Goal: Check status: Check status

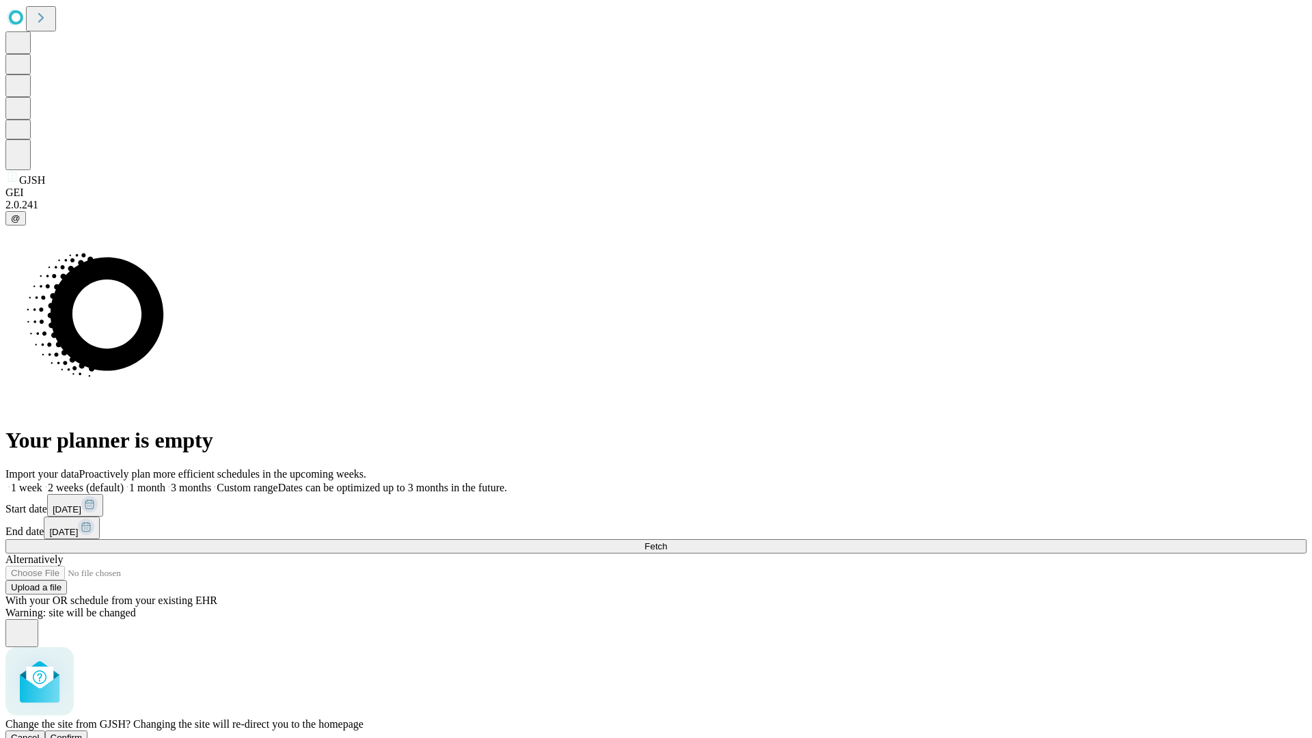
click at [83, 733] on span "Confirm" at bounding box center [67, 738] width 32 height 10
click at [42, 482] on label "1 week" at bounding box center [23, 488] width 37 height 12
click at [667, 541] on span "Fetch" at bounding box center [656, 546] width 23 height 10
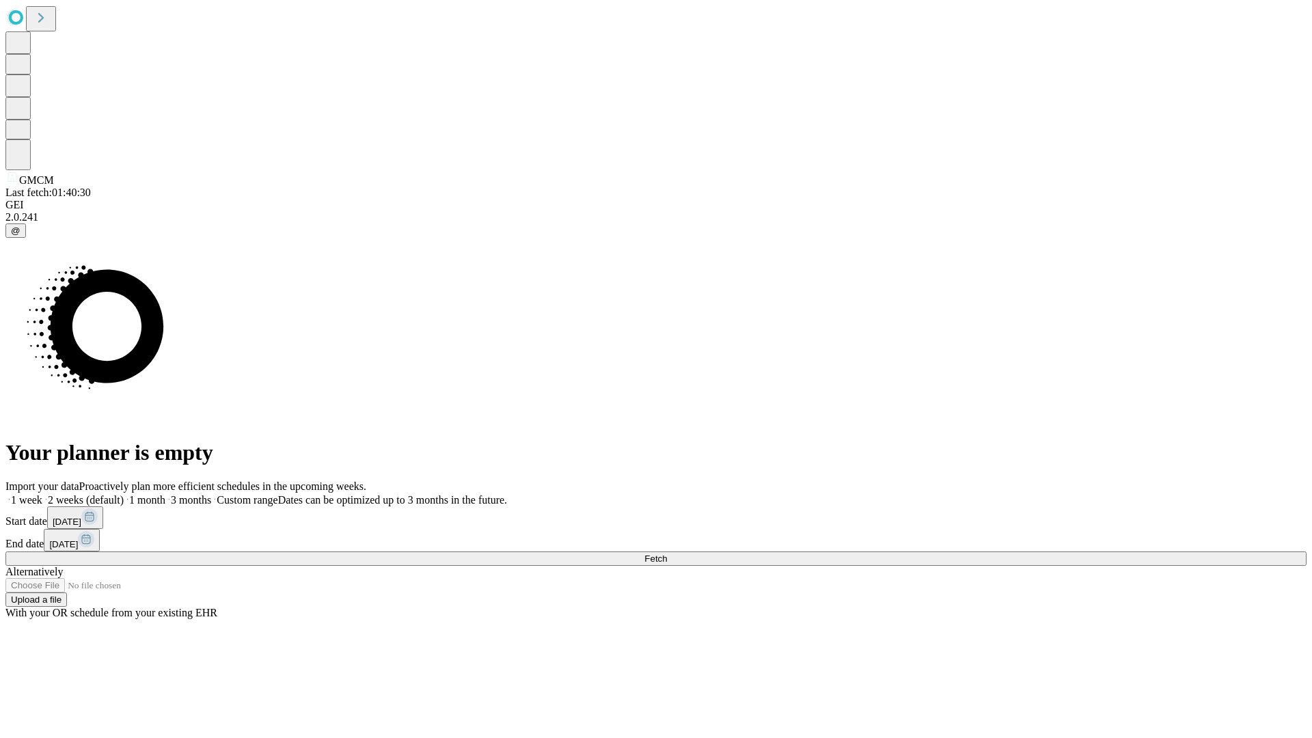
click at [42, 494] on label "1 week" at bounding box center [23, 500] width 37 height 12
click at [667, 554] on span "Fetch" at bounding box center [656, 559] width 23 height 10
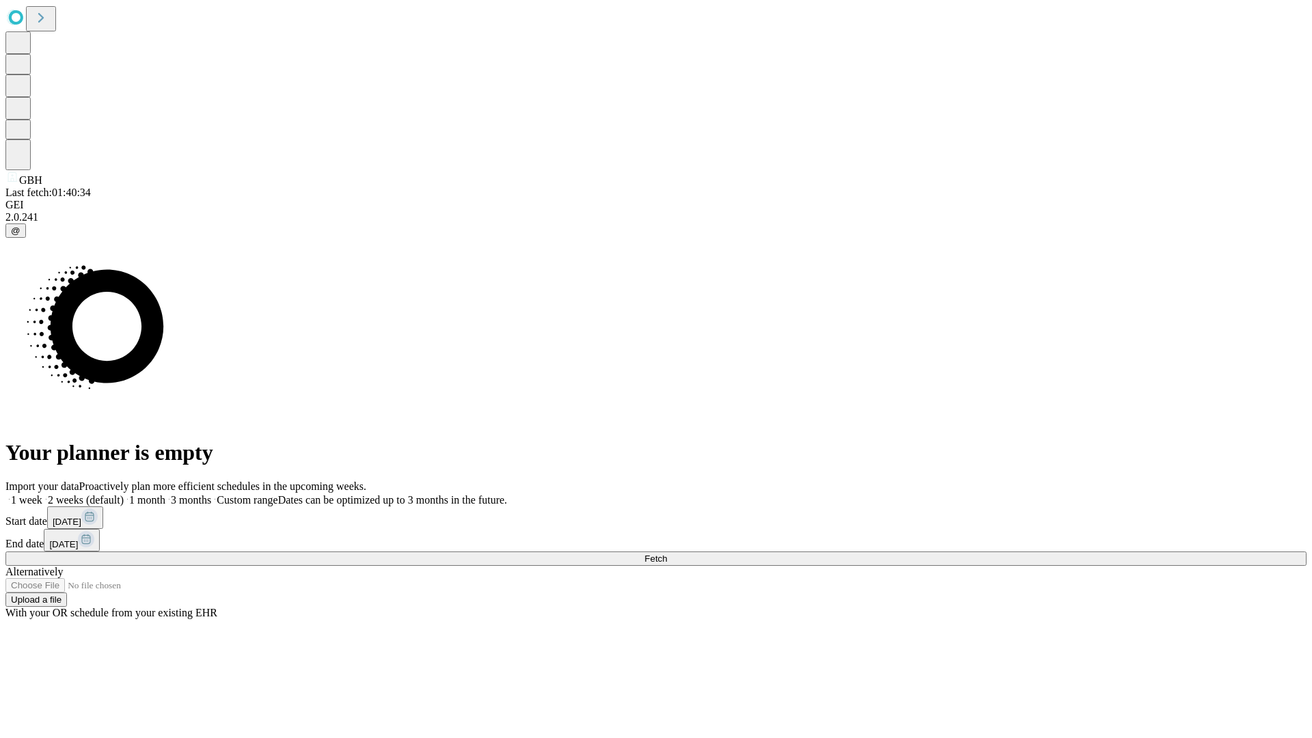
click at [42, 494] on label "1 week" at bounding box center [23, 500] width 37 height 12
click at [667, 554] on span "Fetch" at bounding box center [656, 559] width 23 height 10
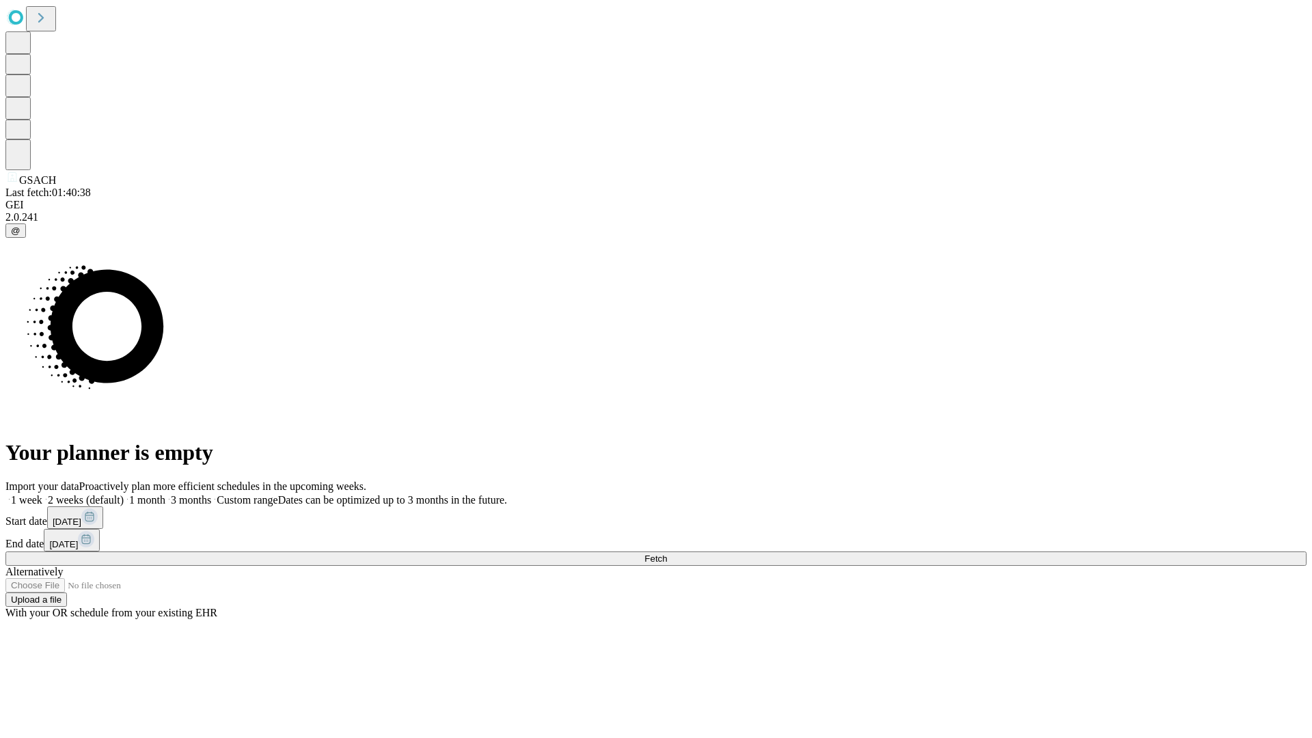
click at [42, 494] on label "1 week" at bounding box center [23, 500] width 37 height 12
click at [667, 554] on span "Fetch" at bounding box center [656, 559] width 23 height 10
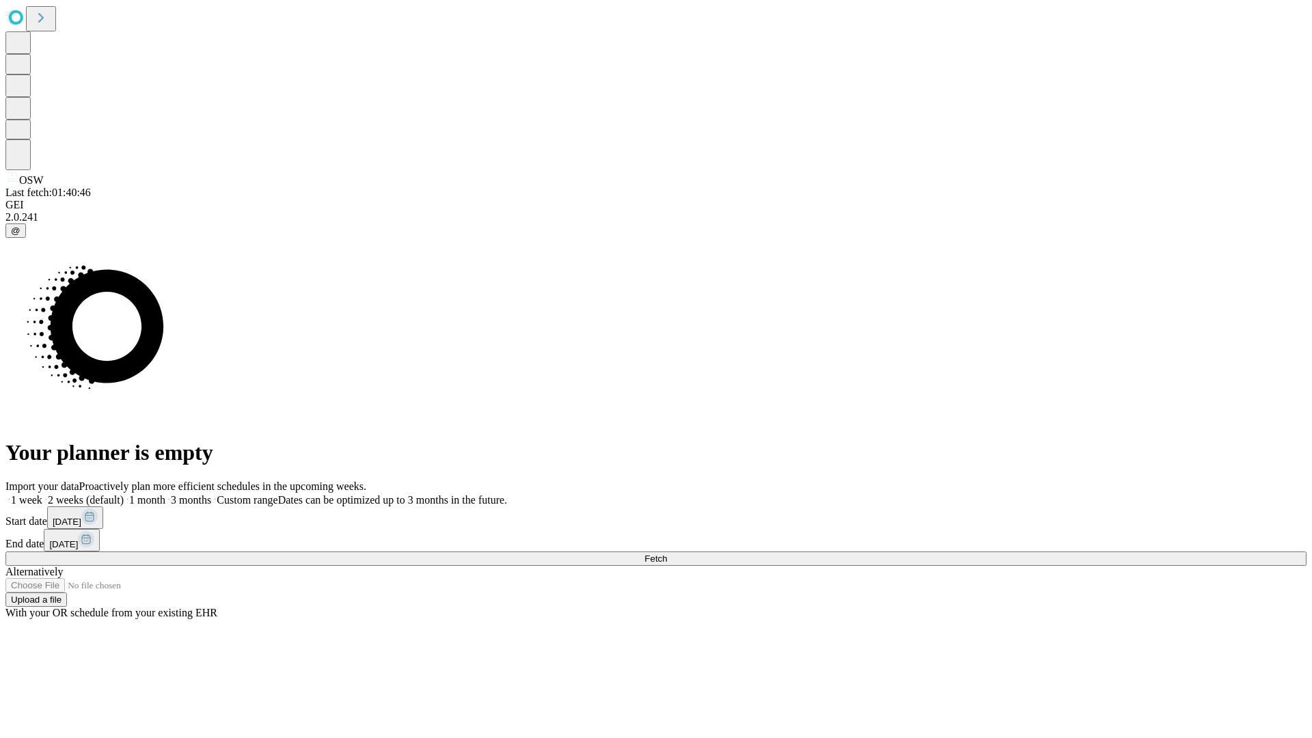
click at [42, 494] on label "1 week" at bounding box center [23, 500] width 37 height 12
click at [667, 554] on span "Fetch" at bounding box center [656, 559] width 23 height 10
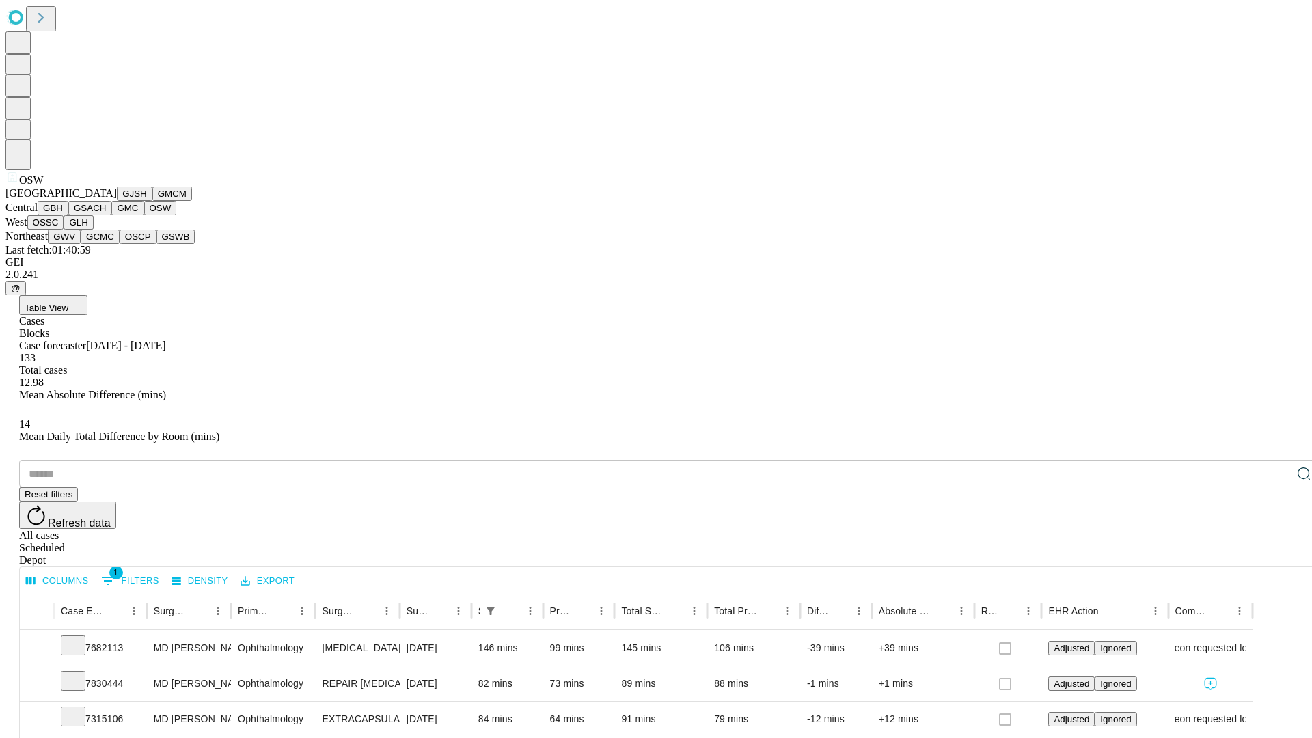
click at [64, 230] on button "OSSC" at bounding box center [45, 222] width 37 height 14
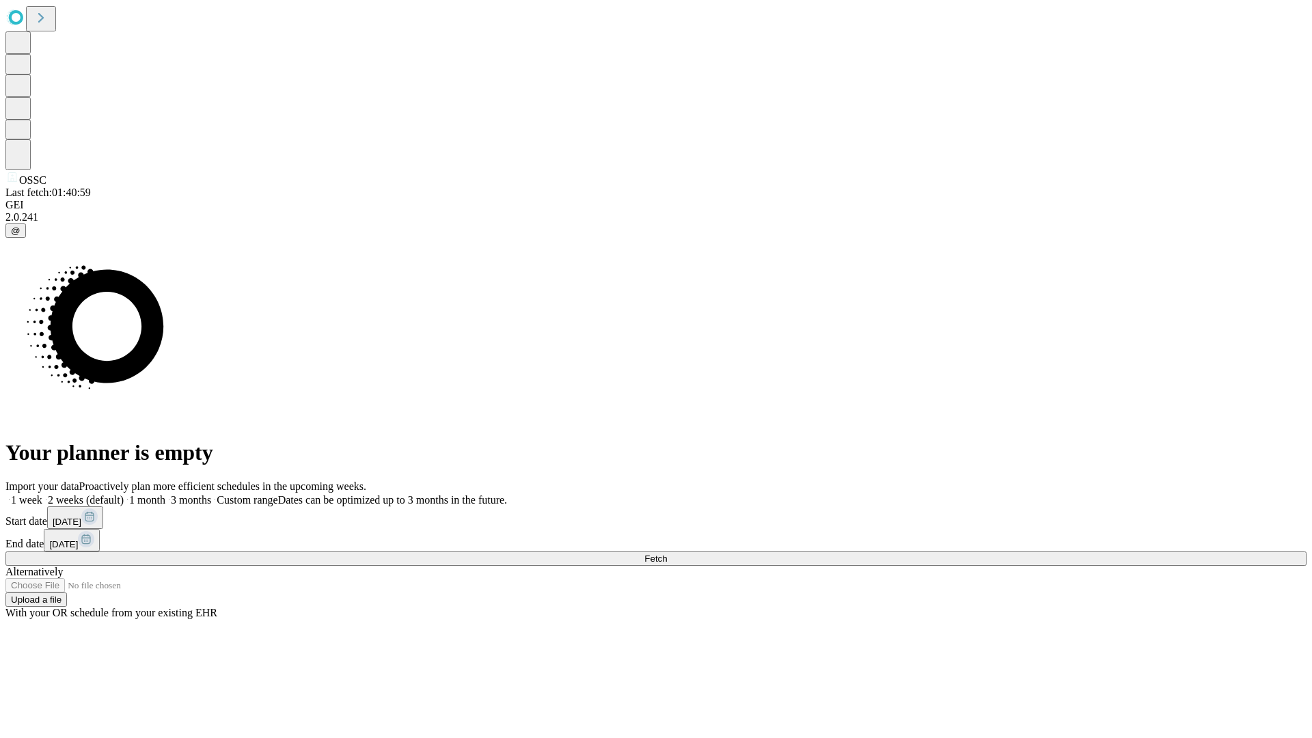
click at [667, 554] on span "Fetch" at bounding box center [656, 559] width 23 height 10
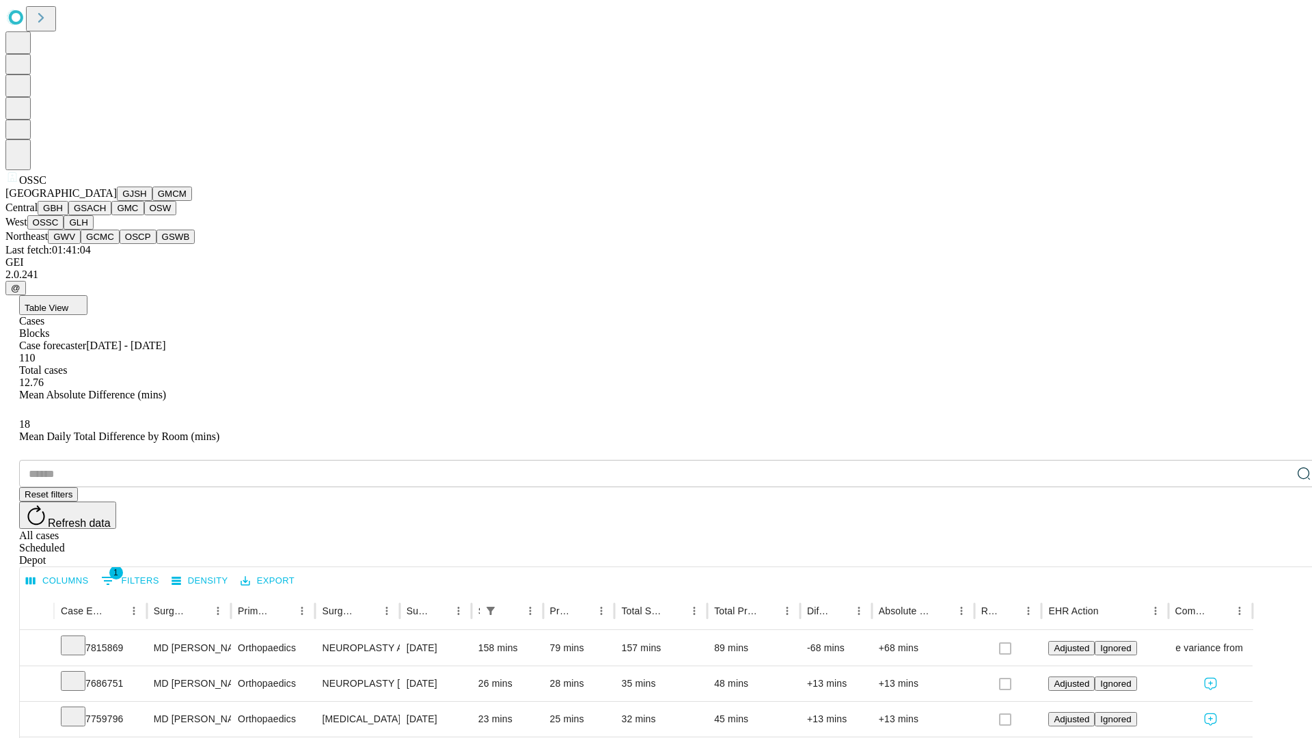
click at [93, 230] on button "GLH" at bounding box center [78, 222] width 29 height 14
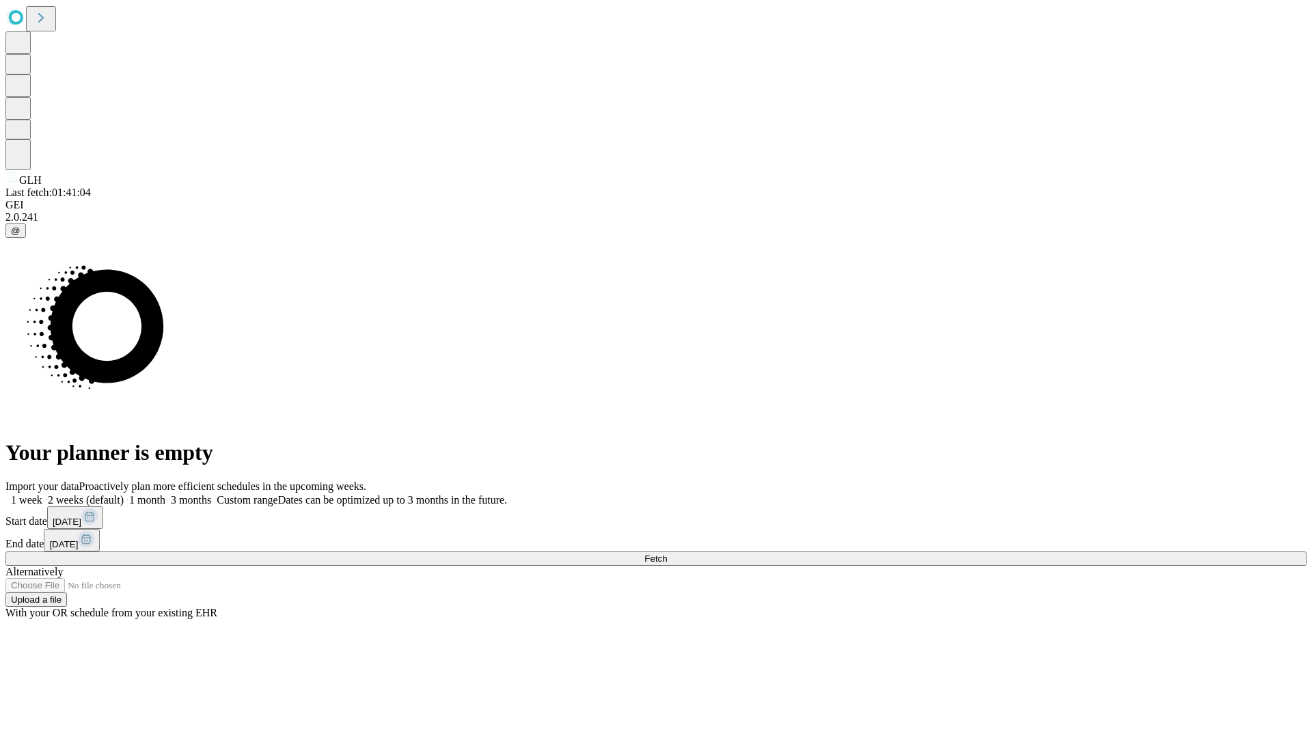
click at [42, 494] on label "1 week" at bounding box center [23, 500] width 37 height 12
click at [667, 554] on span "Fetch" at bounding box center [656, 559] width 23 height 10
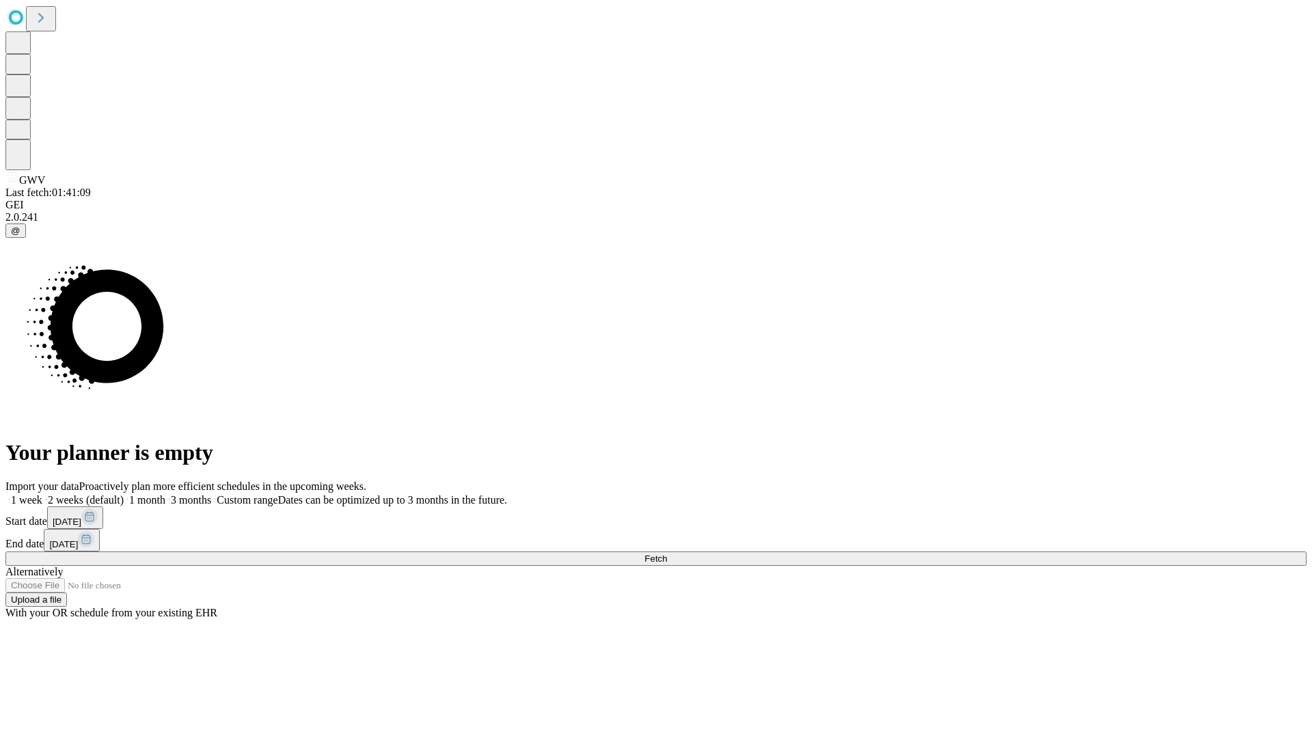
click at [42, 494] on label "1 week" at bounding box center [23, 500] width 37 height 12
click at [667, 554] on span "Fetch" at bounding box center [656, 559] width 23 height 10
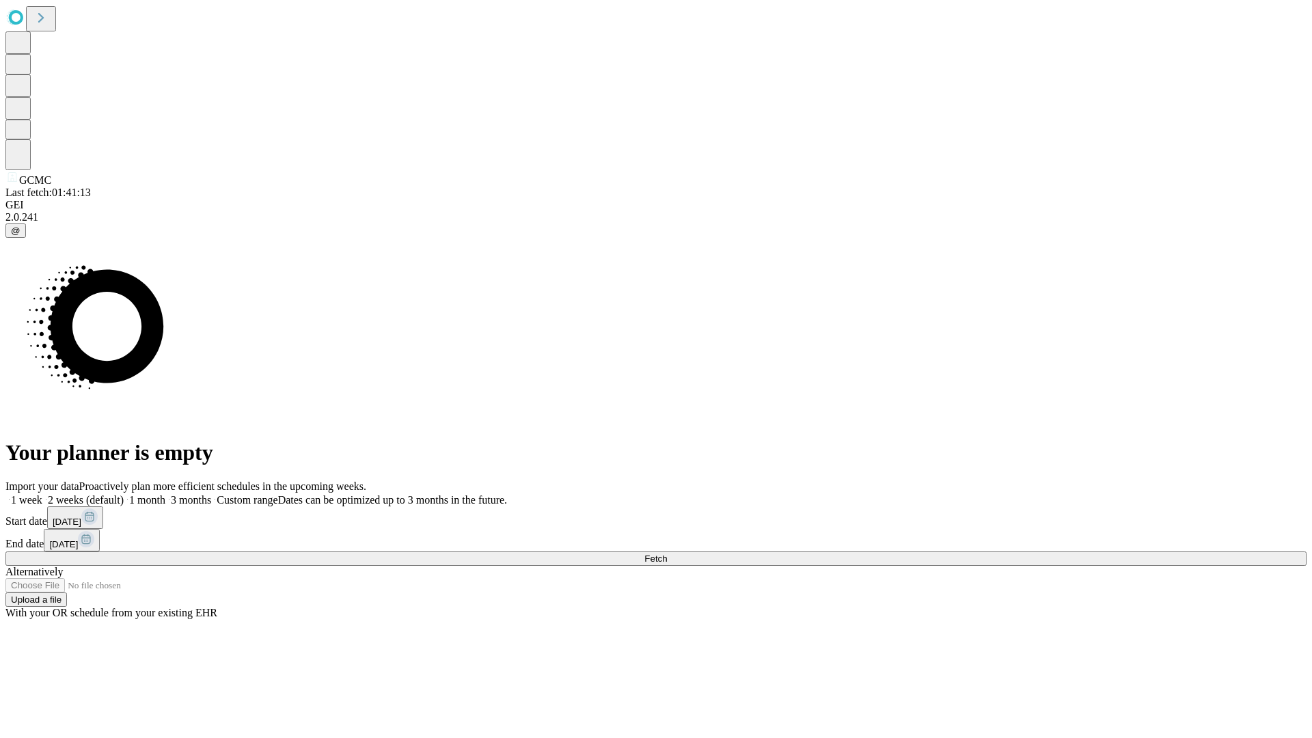
click at [42, 494] on label "1 week" at bounding box center [23, 500] width 37 height 12
click at [667, 554] on span "Fetch" at bounding box center [656, 559] width 23 height 10
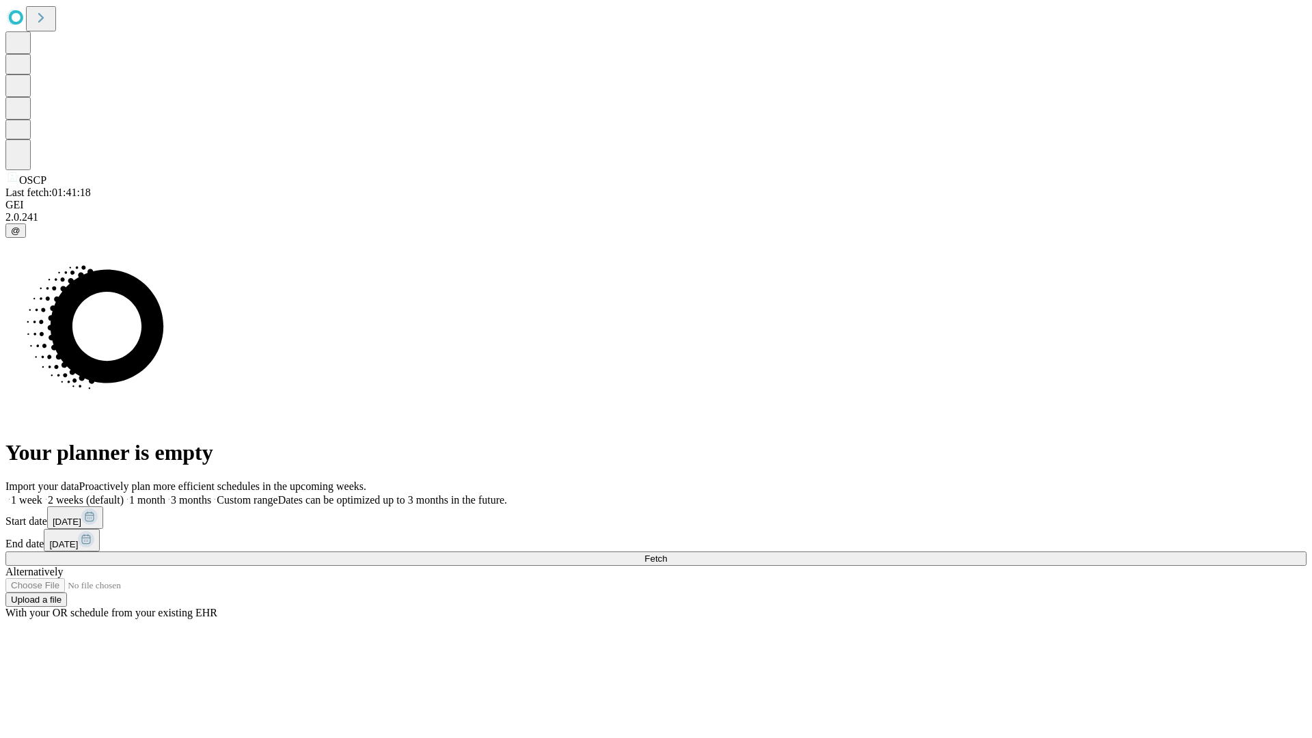
click at [42, 494] on label "1 week" at bounding box center [23, 500] width 37 height 12
click at [667, 554] on span "Fetch" at bounding box center [656, 559] width 23 height 10
